Goal: Information Seeking & Learning: Find specific fact

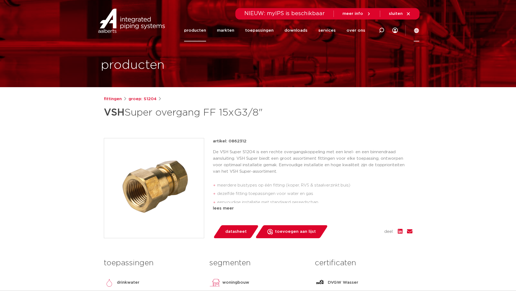
click at [416, 31] on icon at bounding box center [415, 30] width 5 height 5
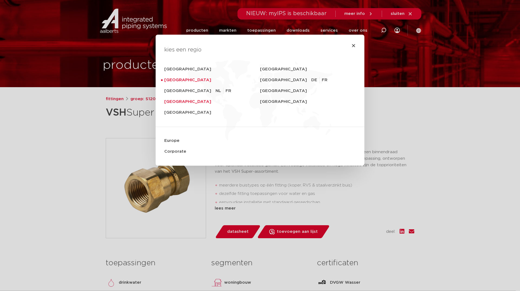
click at [174, 103] on link "[GEOGRAPHIC_DATA]" at bounding box center [212, 101] width 96 height 11
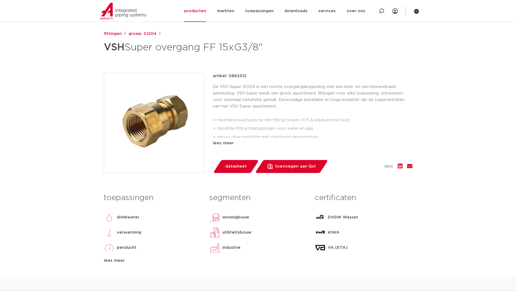
scroll to position [81, 0]
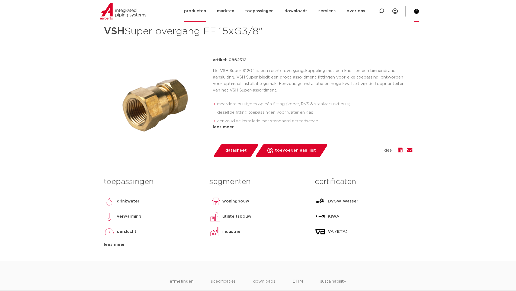
click at [415, 12] on icon at bounding box center [416, 11] width 5 height 5
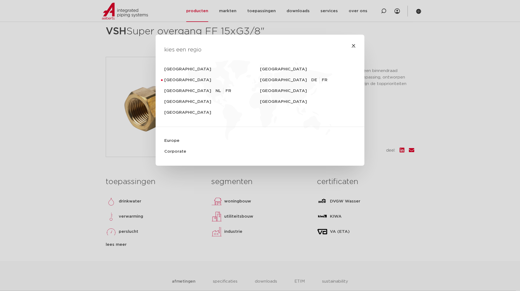
click at [351, 46] on icon "Close" at bounding box center [353, 45] width 4 height 4
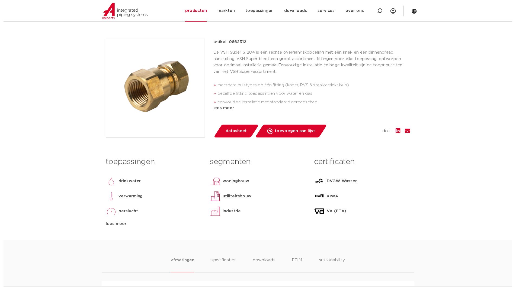
scroll to position [108, 0]
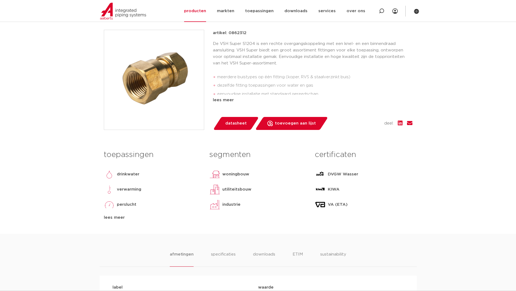
click at [239, 124] on span "datasheet" at bounding box center [235, 123] width 21 height 9
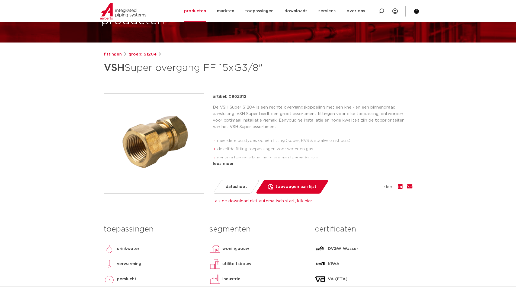
scroll to position [54, 0]
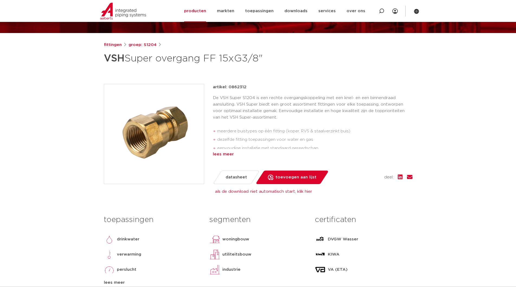
click at [225, 155] on div "lees meer" at bounding box center [312, 154] width 199 height 7
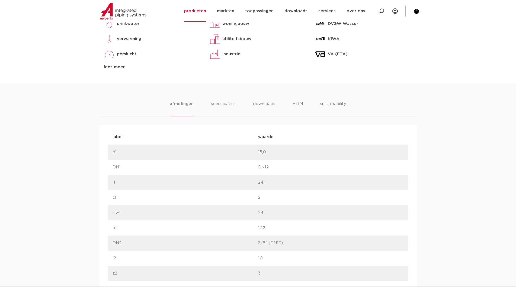
scroll to position [298, 0]
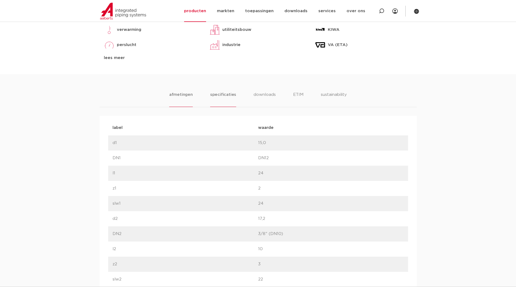
click at [223, 93] on li "specificaties" at bounding box center [223, 99] width 26 height 15
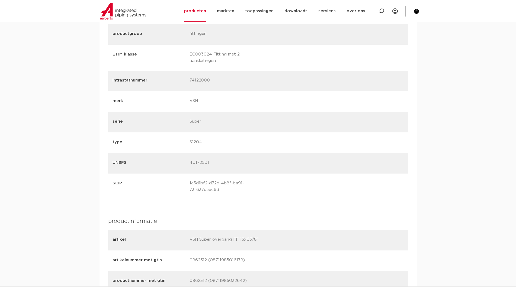
scroll to position [677, 0]
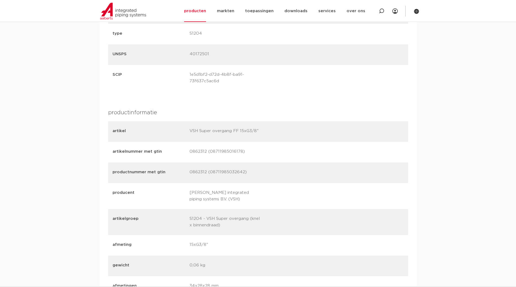
drag, startPoint x: 191, startPoint y: 151, endPoint x: 205, endPoint y: 152, distance: 14.1
click at [205, 152] on p "0862312 (08711985016178)" at bounding box center [225, 152] width 73 height 8
copy p "0862312"
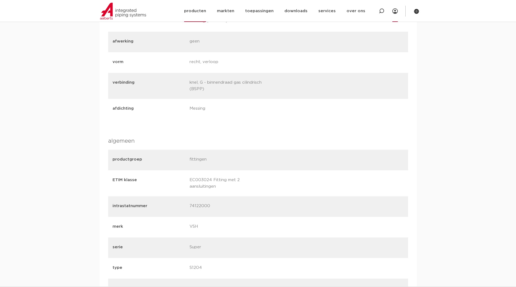
scroll to position [433, 0]
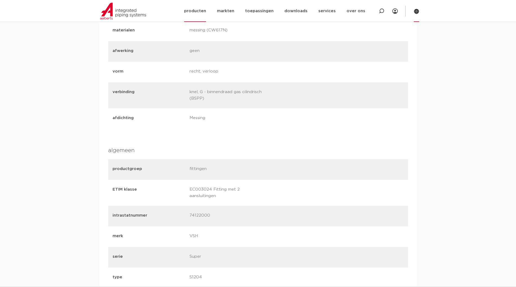
click at [416, 11] on icon at bounding box center [416, 11] width 5 height 5
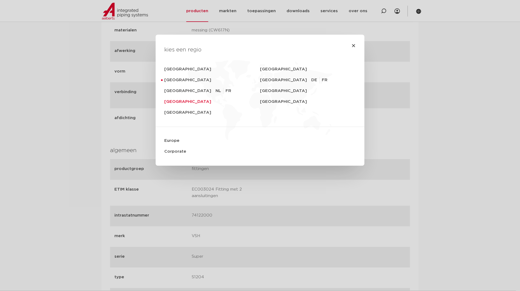
click at [181, 102] on link "[GEOGRAPHIC_DATA]" at bounding box center [212, 101] width 96 height 11
click at [67, 130] on div "kies een regio Deutschland Sverige Nederland Switzerland DE FR België NL FR Uni…" at bounding box center [260, 145] width 520 height 291
click at [352, 45] on icon "Close" at bounding box center [353, 45] width 4 height 4
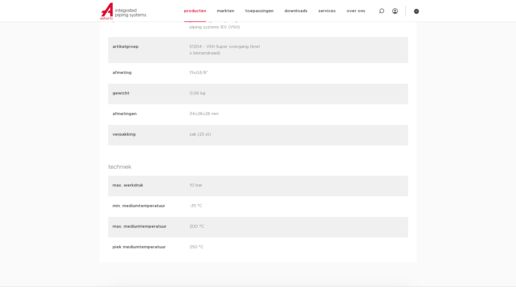
scroll to position [718, 0]
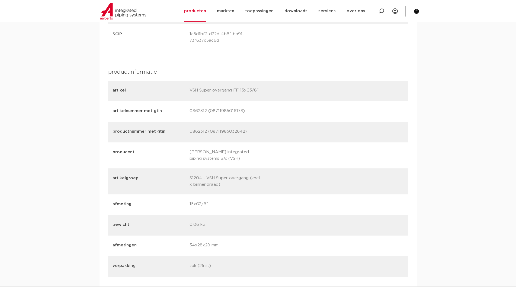
drag, startPoint x: 209, startPoint y: 110, endPoint x: 240, endPoint y: 109, distance: 31.7
click at [240, 109] on p "0862312 (08711985016178)" at bounding box center [225, 112] width 73 height 8
copy p "08711985016178"
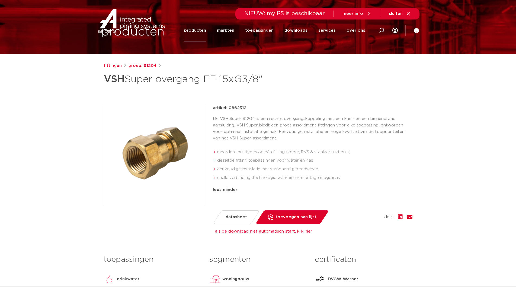
scroll to position [0, 0]
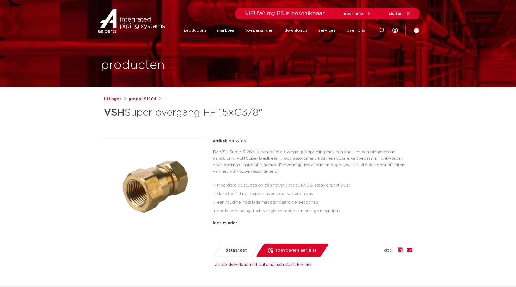
click at [380, 32] on icon at bounding box center [381, 30] width 7 height 7
paste input "0869330"
type input "0869330"
click button "Zoeken" at bounding box center [0, 0] width 0 height 0
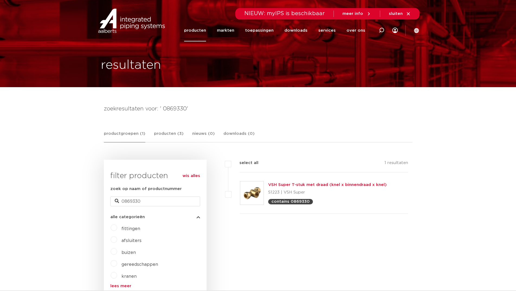
click at [304, 187] on link "VSH Super T-stuk met draad (knel x binnendraad x knel)" at bounding box center [327, 185] width 118 height 4
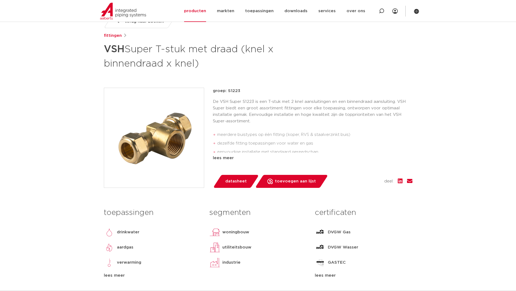
scroll to position [81, 0]
click at [240, 179] on span "datasheet" at bounding box center [235, 181] width 21 height 9
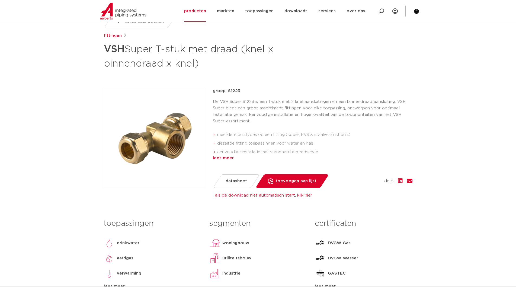
click at [224, 159] on div "lees meer" at bounding box center [312, 158] width 199 height 7
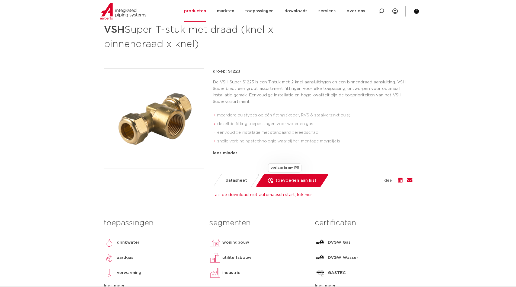
scroll to position [135, 0]
